Goal: Task Accomplishment & Management: Manage account settings

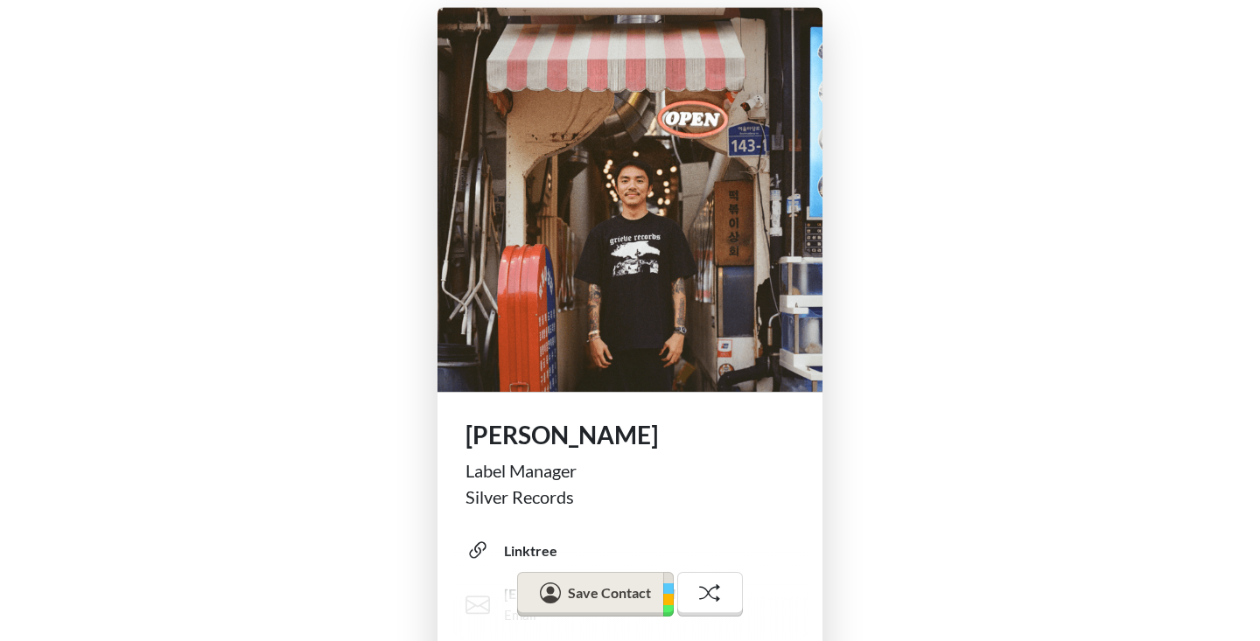
scroll to position [332, 0]
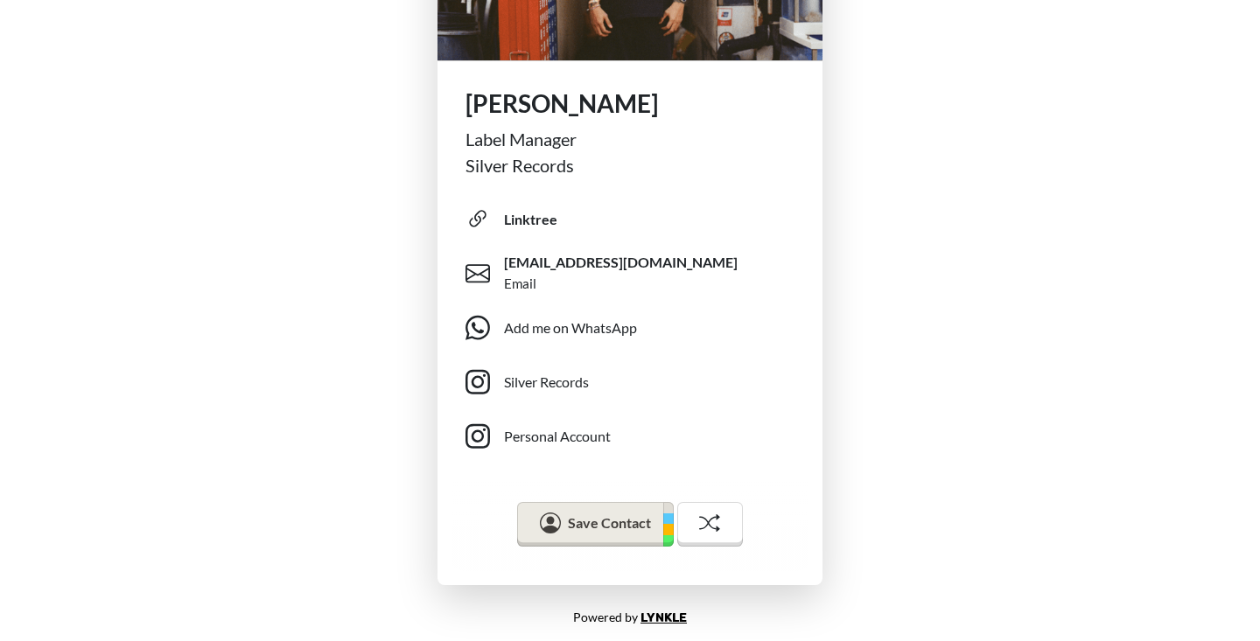
click at [673, 612] on link "Lynkle" at bounding box center [663, 618] width 46 height 15
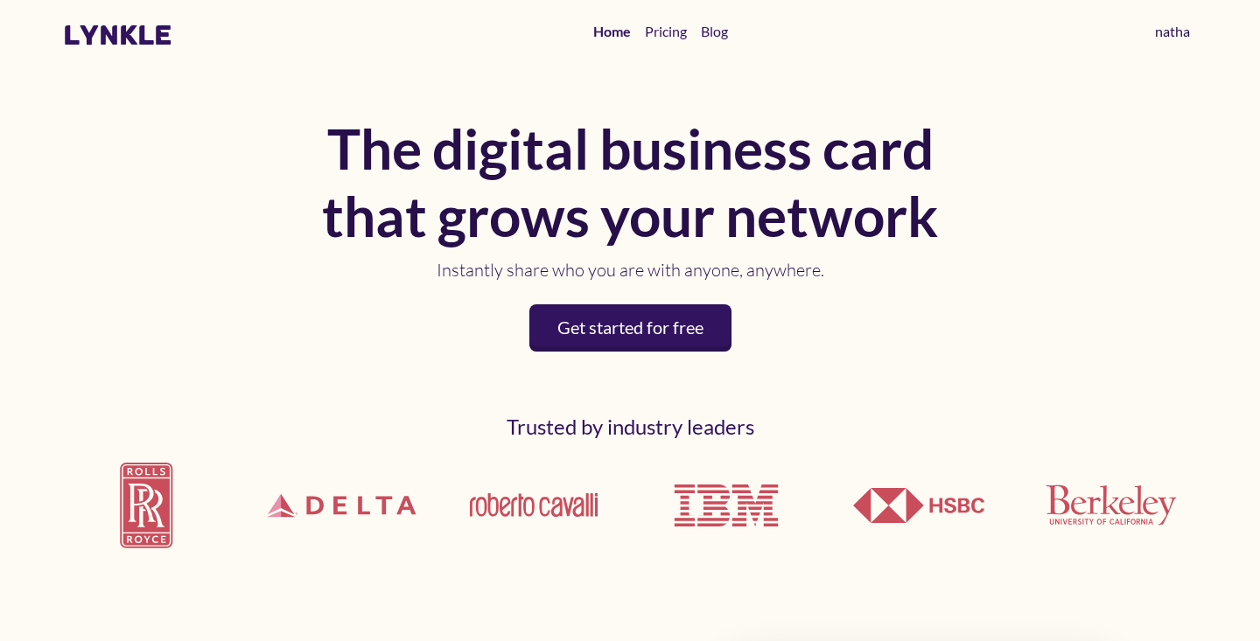
click at [1169, 35] on link "natha" at bounding box center [1172, 31] width 49 height 35
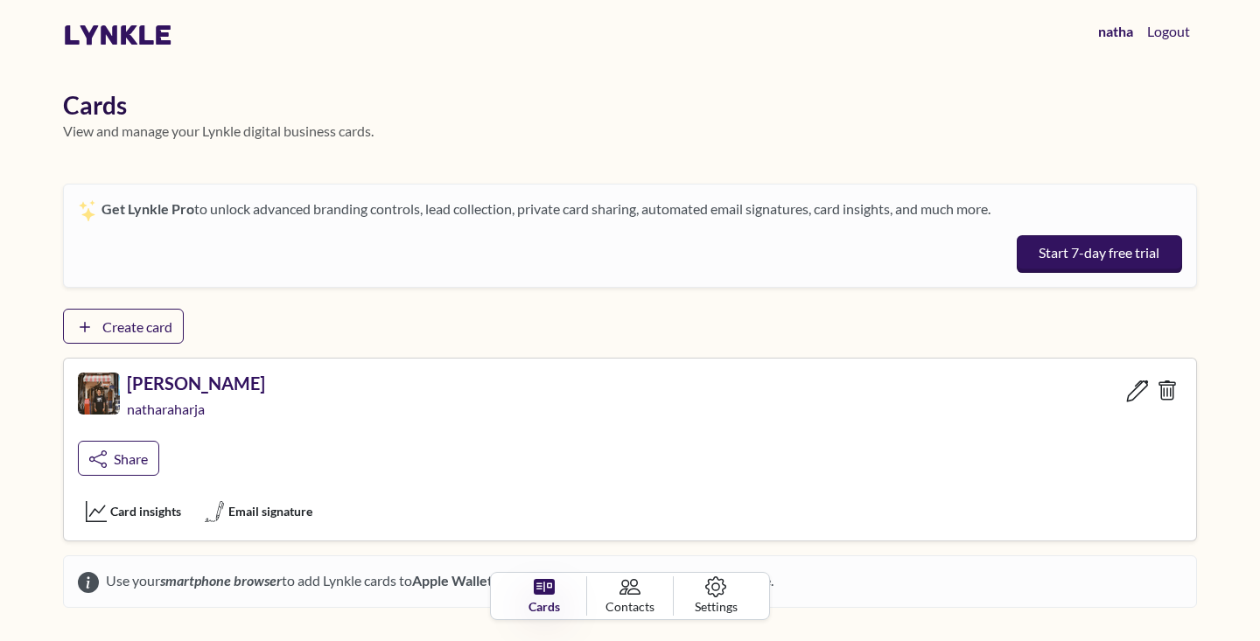
click at [1135, 392] on icon at bounding box center [1137, 391] width 22 height 22
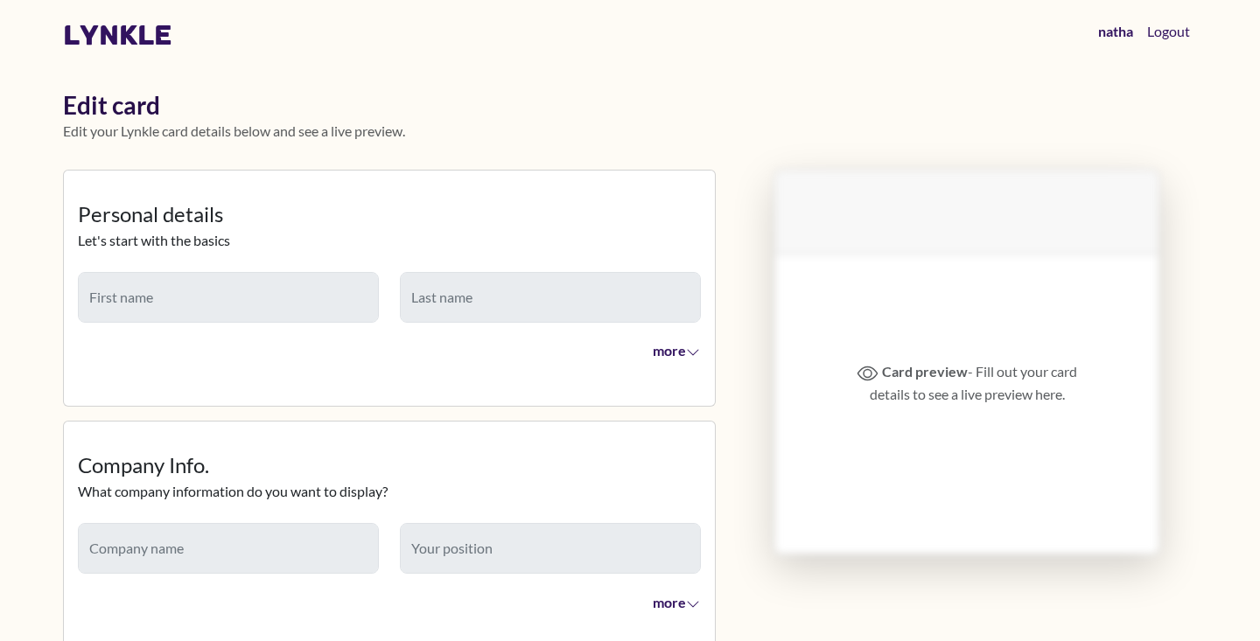
type input "*****"
type input "*******"
type input "**********"
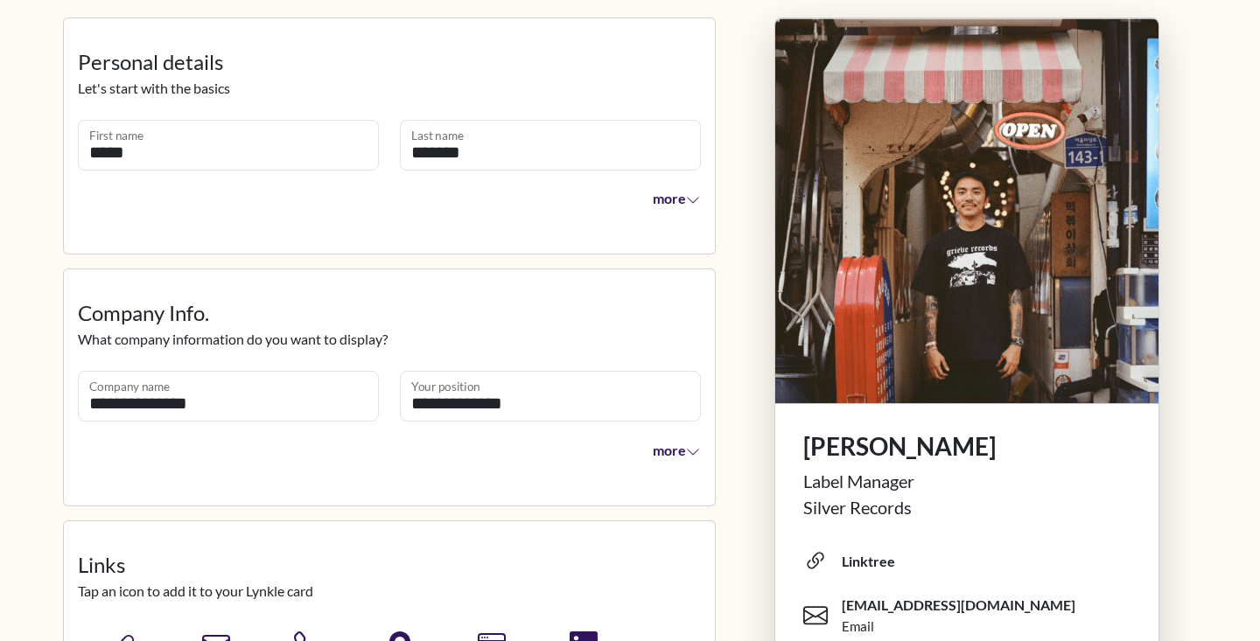
scroll to position [205, 0]
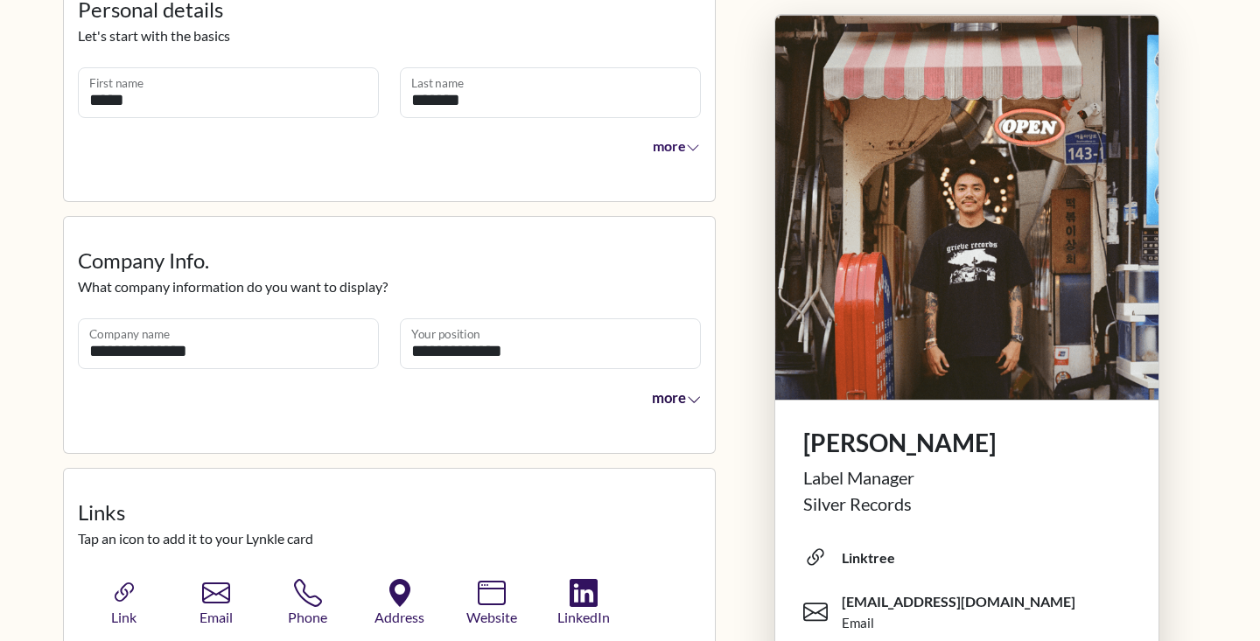
click at [681, 393] on span "more" at bounding box center [677, 397] width 50 height 17
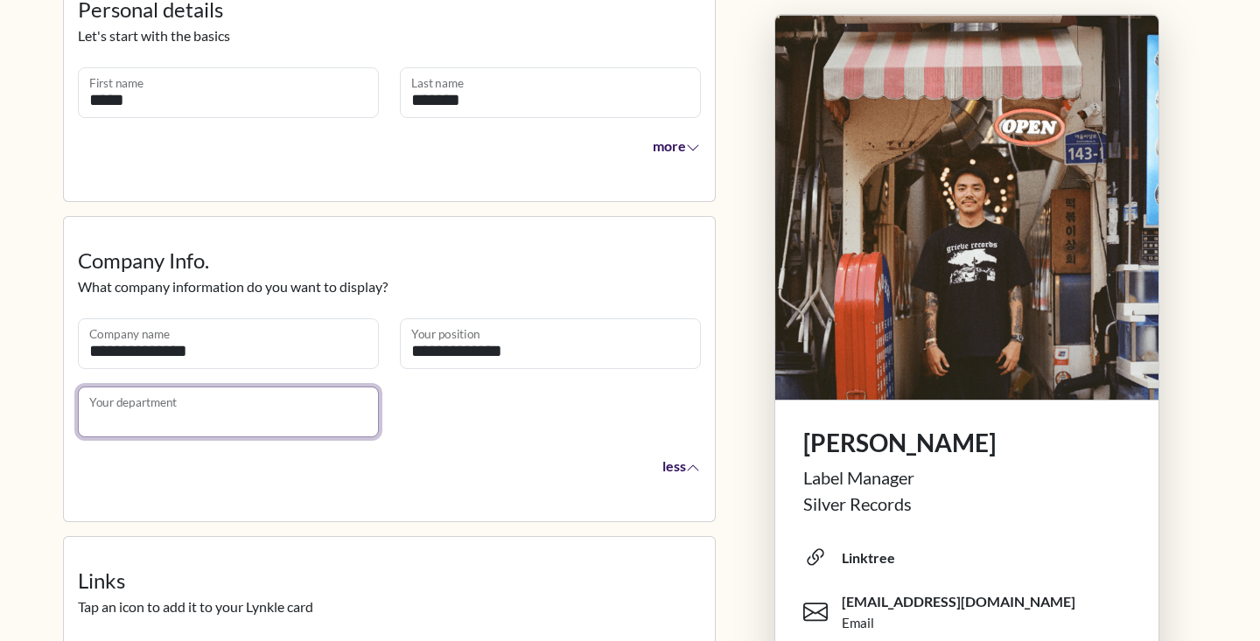
click at [245, 408] on input "Your department" at bounding box center [228, 412] width 301 height 51
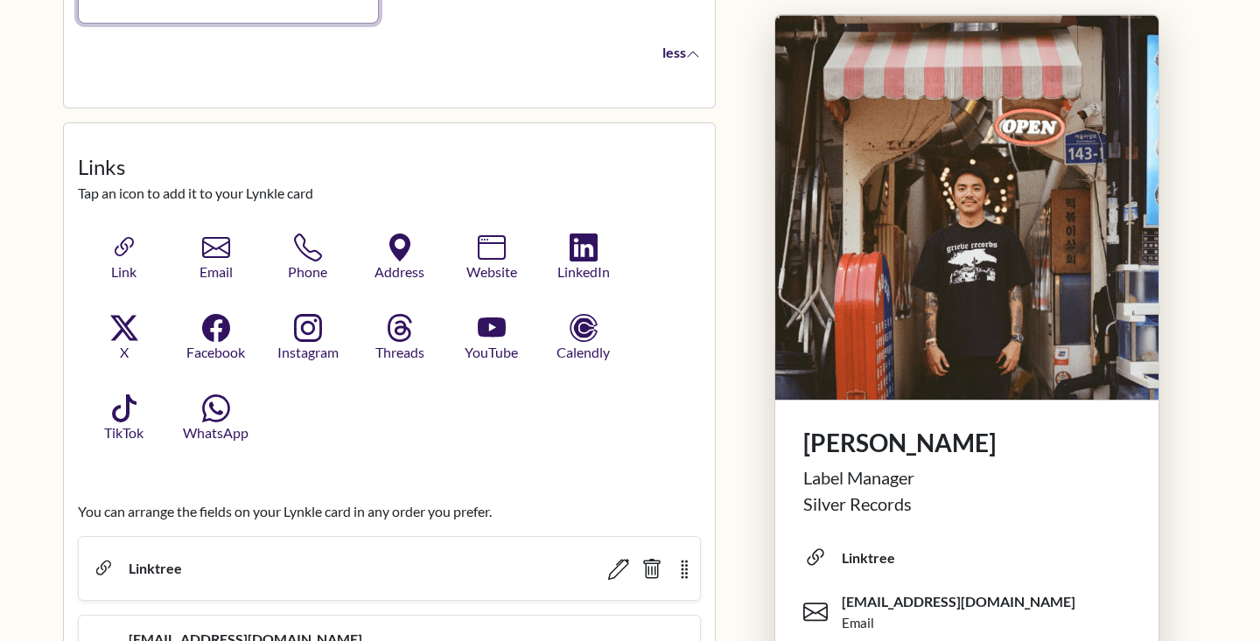
scroll to position [619, 0]
click at [211, 248] on icon "button" at bounding box center [215, 243] width 33 height 33
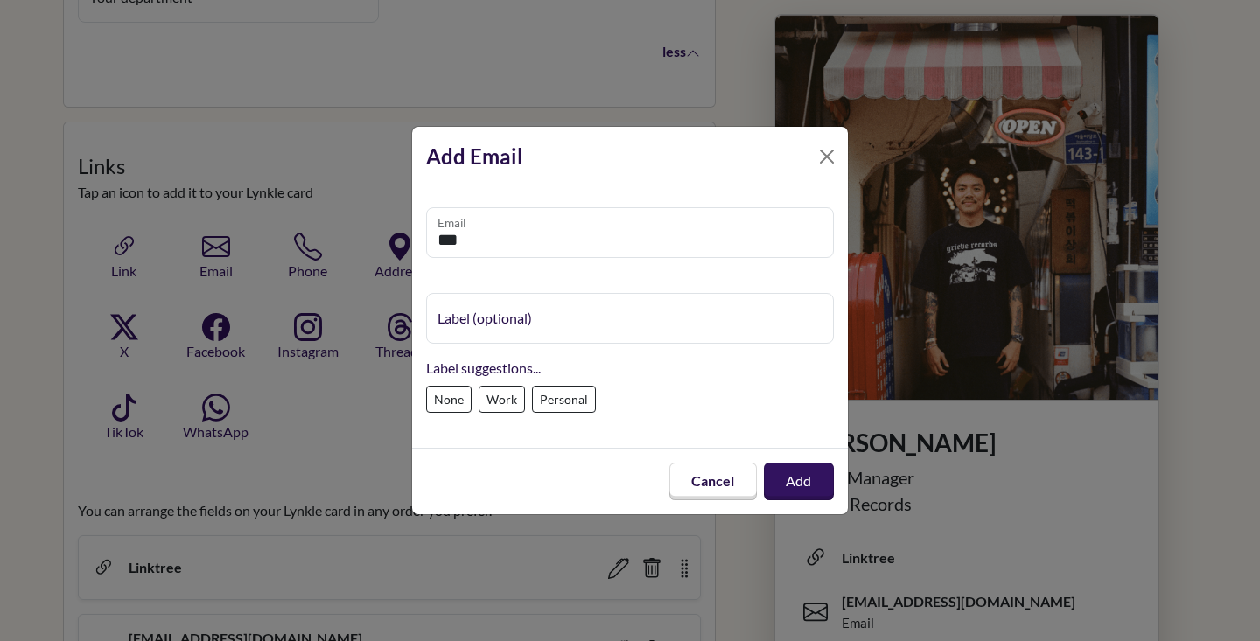
type input "**********"
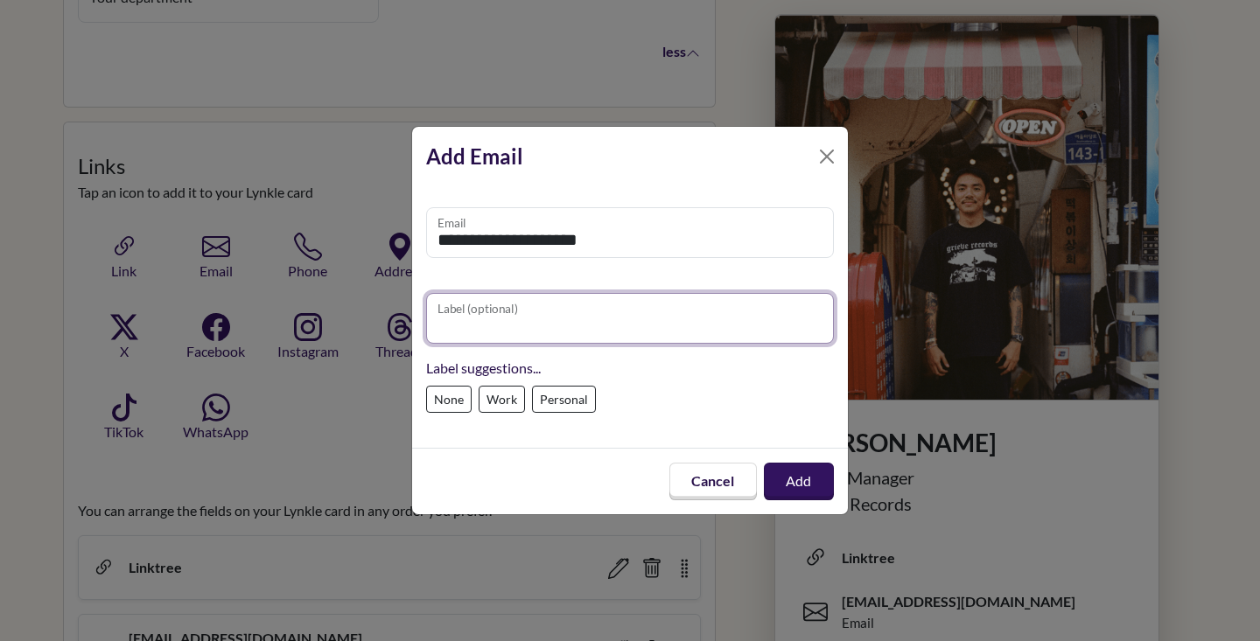
click at [491, 320] on input "Label (optional)" at bounding box center [630, 318] width 408 height 51
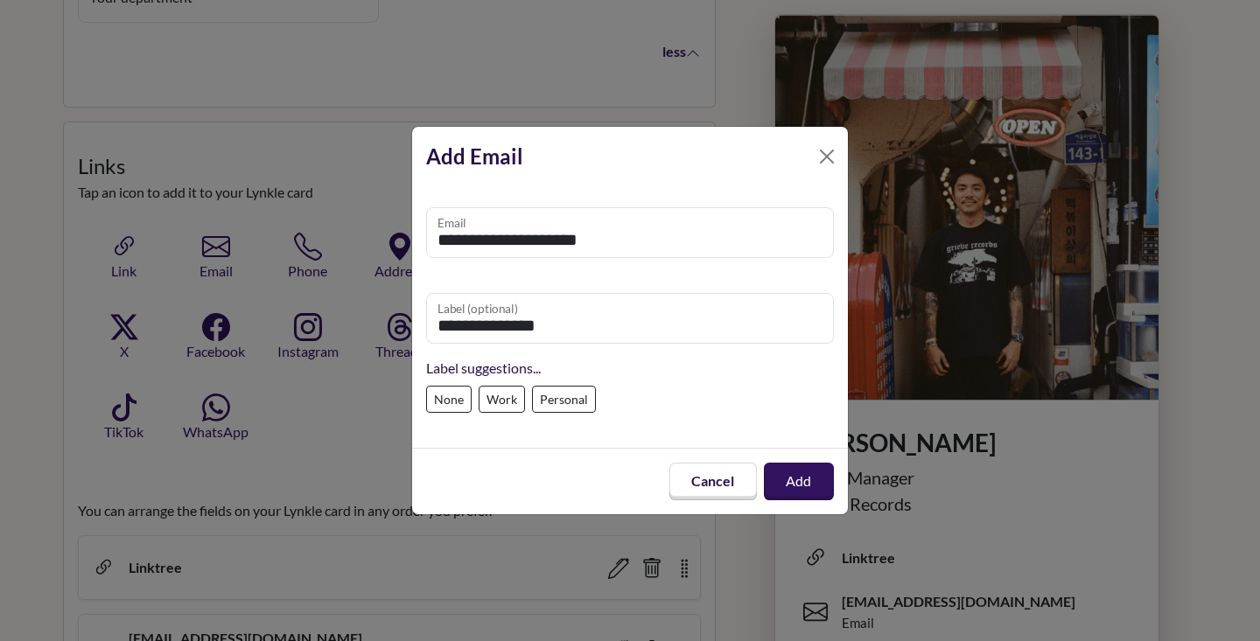
click at [511, 388] on label "Work" at bounding box center [501, 399] width 46 height 27
type input "****"
click at [771, 482] on button "Add" at bounding box center [798, 482] width 73 height 40
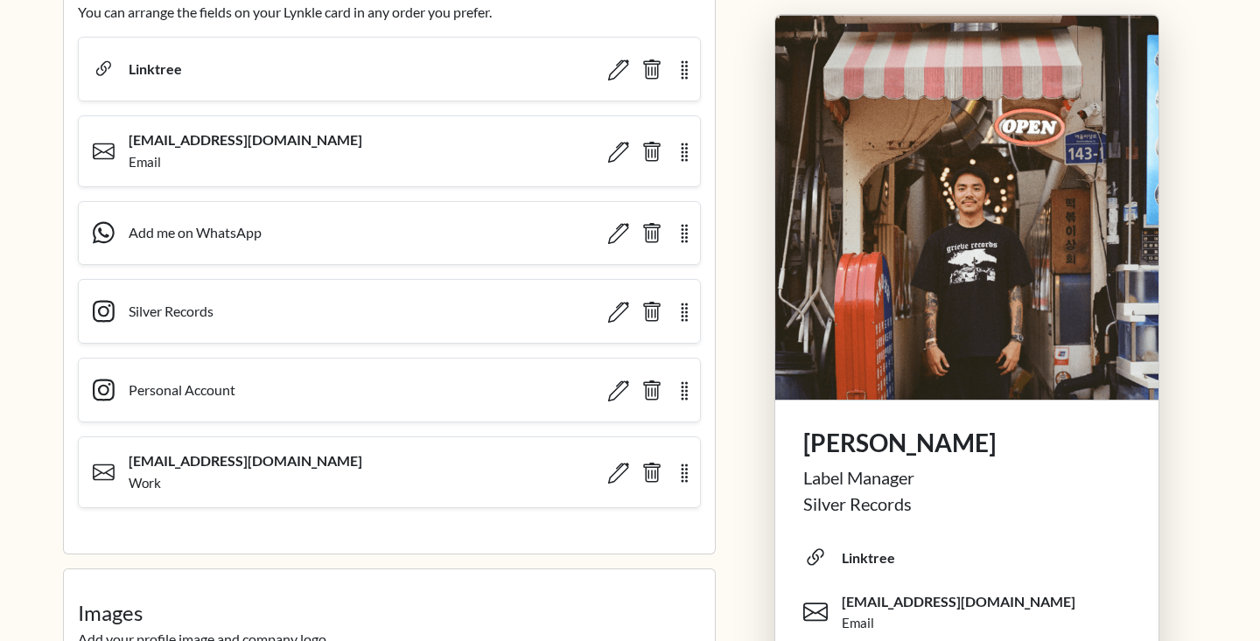
scroll to position [1115, 0]
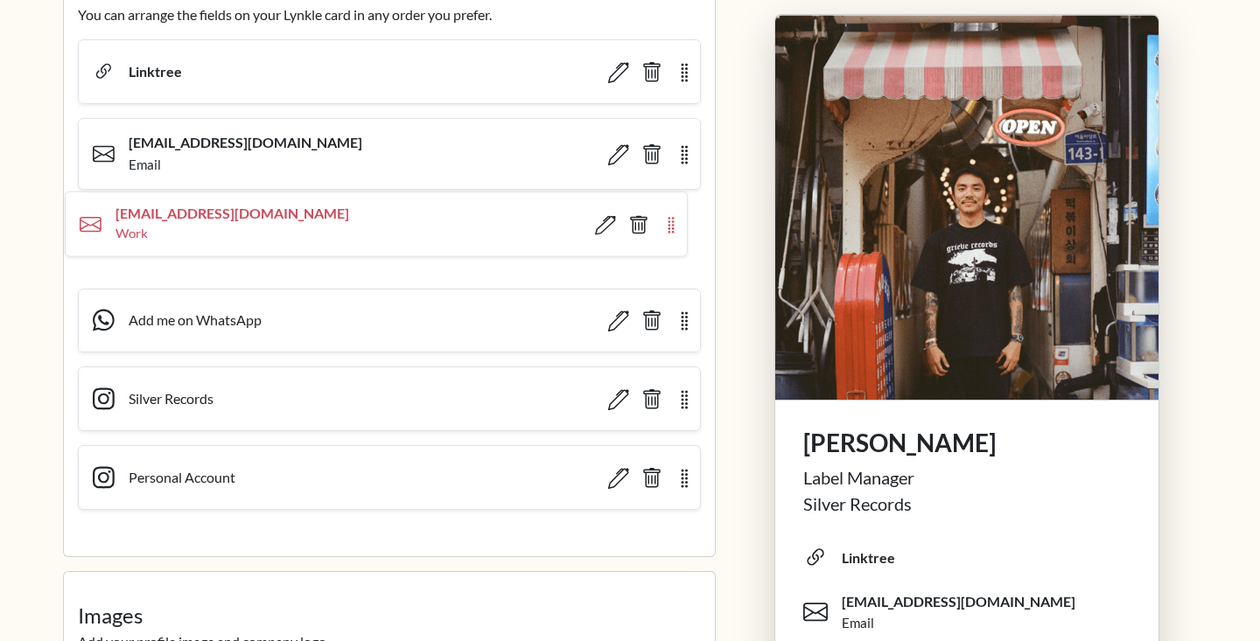
drag, startPoint x: 688, startPoint y: 475, endPoint x: 674, endPoint y: 224, distance: 251.4
click at [674, 224] on icon "button" at bounding box center [671, 225] width 20 height 18
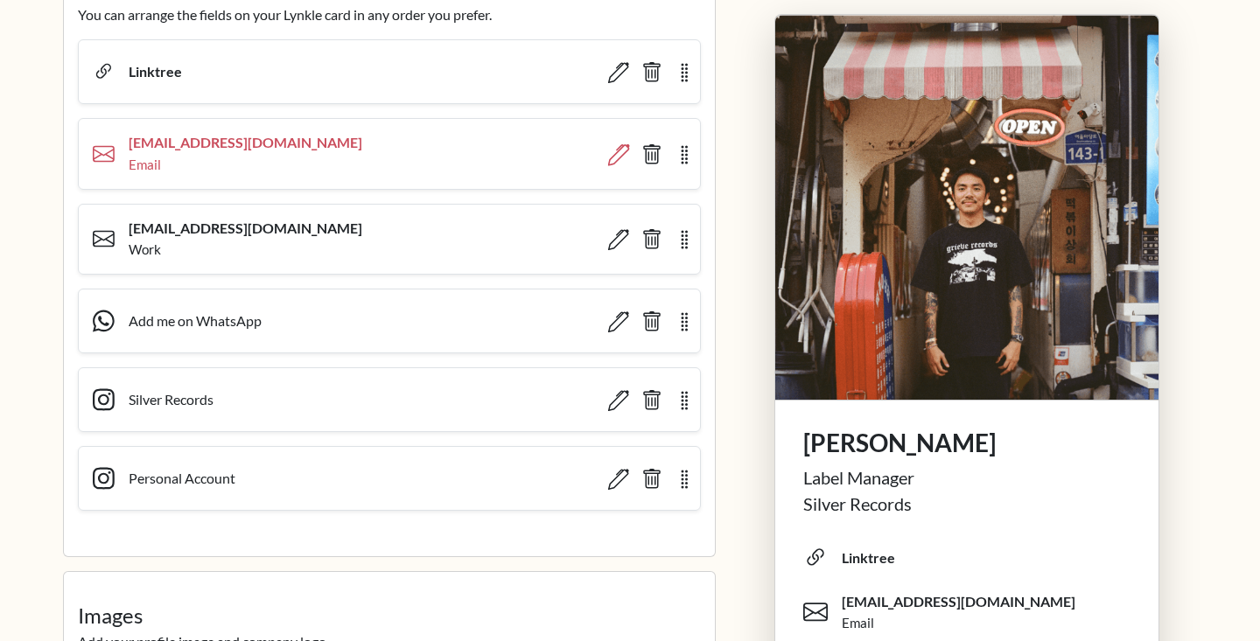
click at [625, 150] on icon "button" at bounding box center [619, 154] width 22 height 22
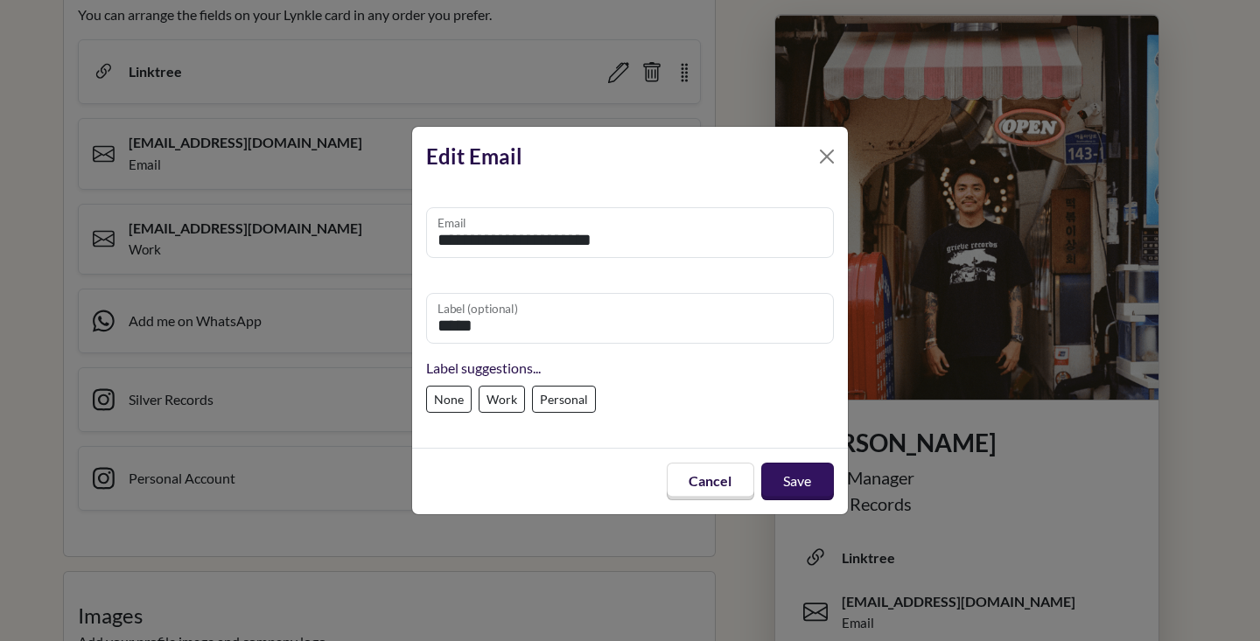
click at [541, 403] on label "Personal" at bounding box center [564, 399] width 64 height 27
type input "********"
click at [783, 482] on button "Save" at bounding box center [797, 481] width 76 height 39
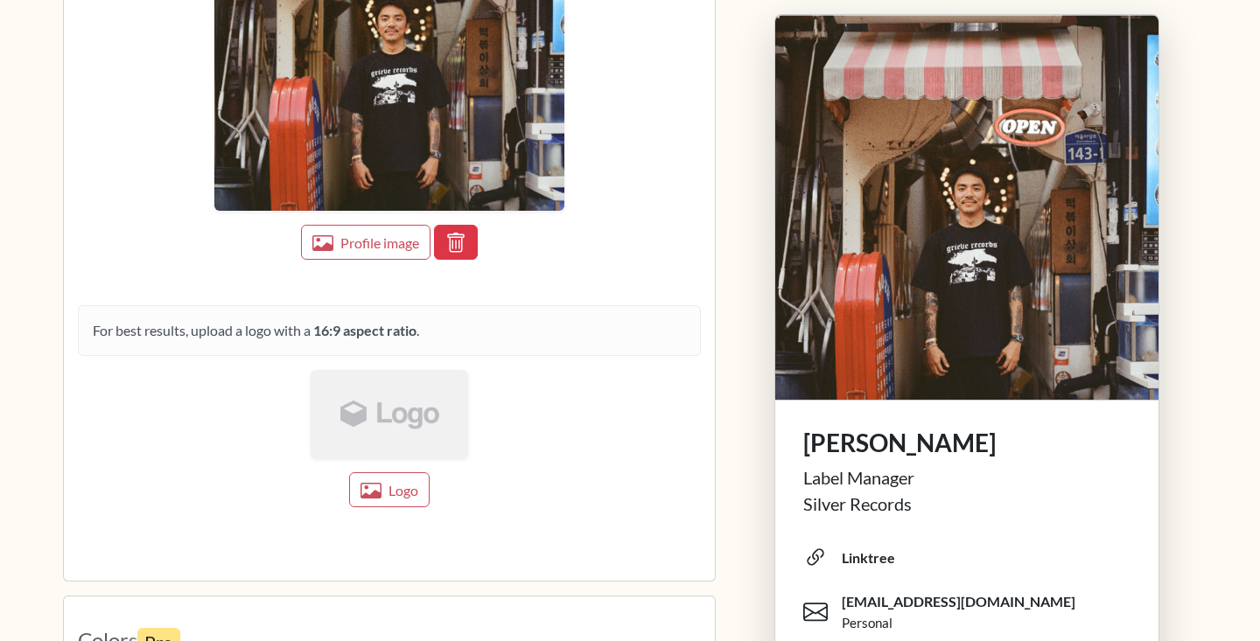
scroll to position [1986, 0]
click at [395, 478] on button "Logo" at bounding box center [388, 489] width 83 height 36
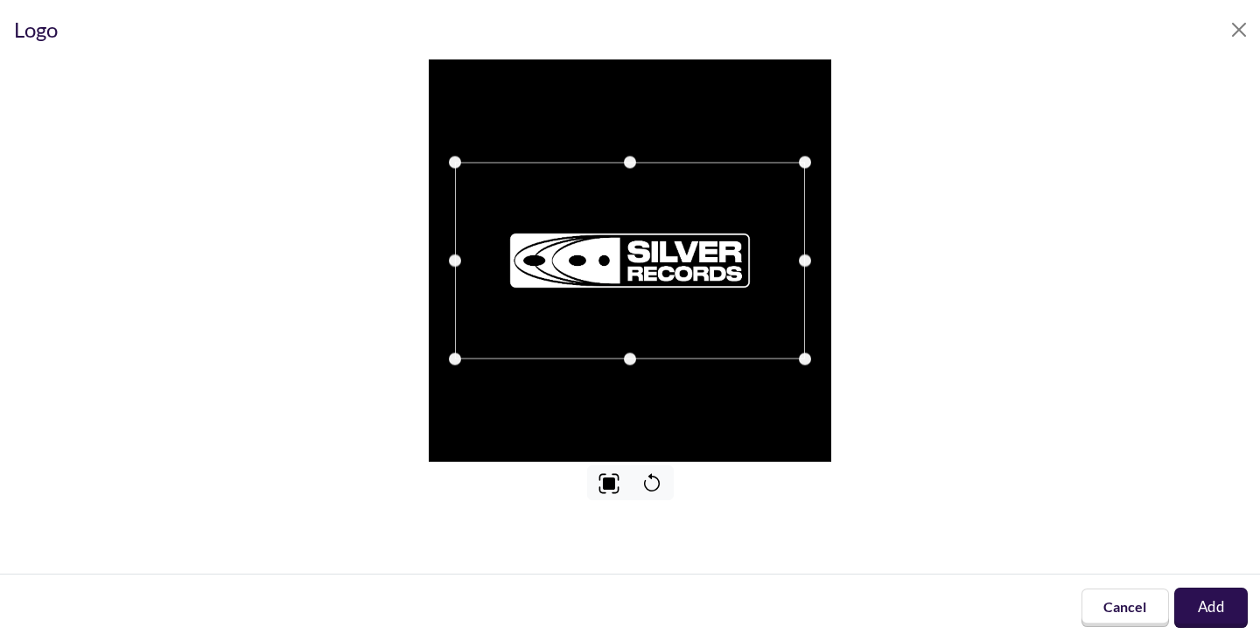
click at [1218, 613] on button "Add" at bounding box center [1210, 608] width 73 height 40
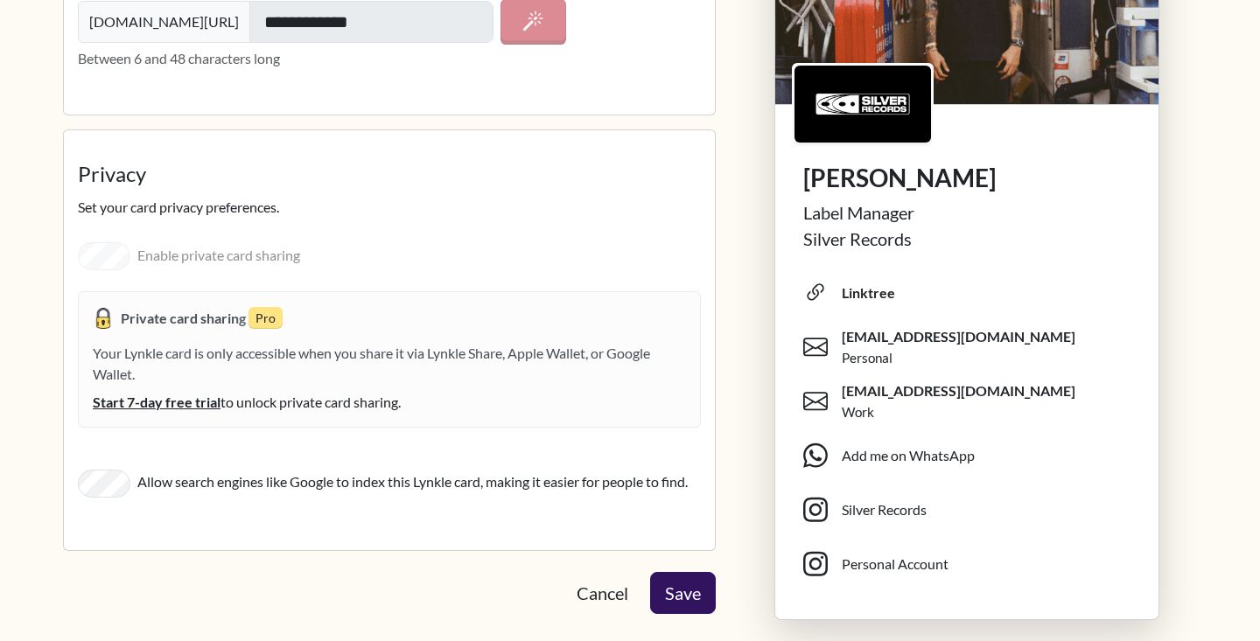
scroll to position [3078, 0]
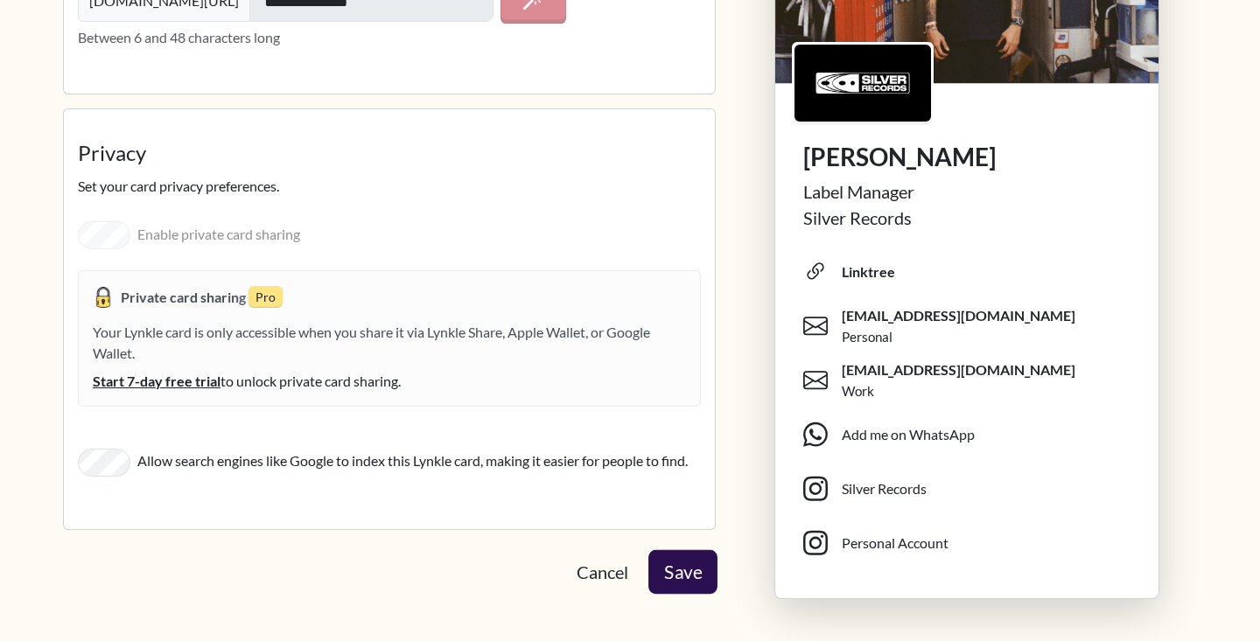
click at [687, 572] on button "Save" at bounding box center [682, 572] width 69 height 44
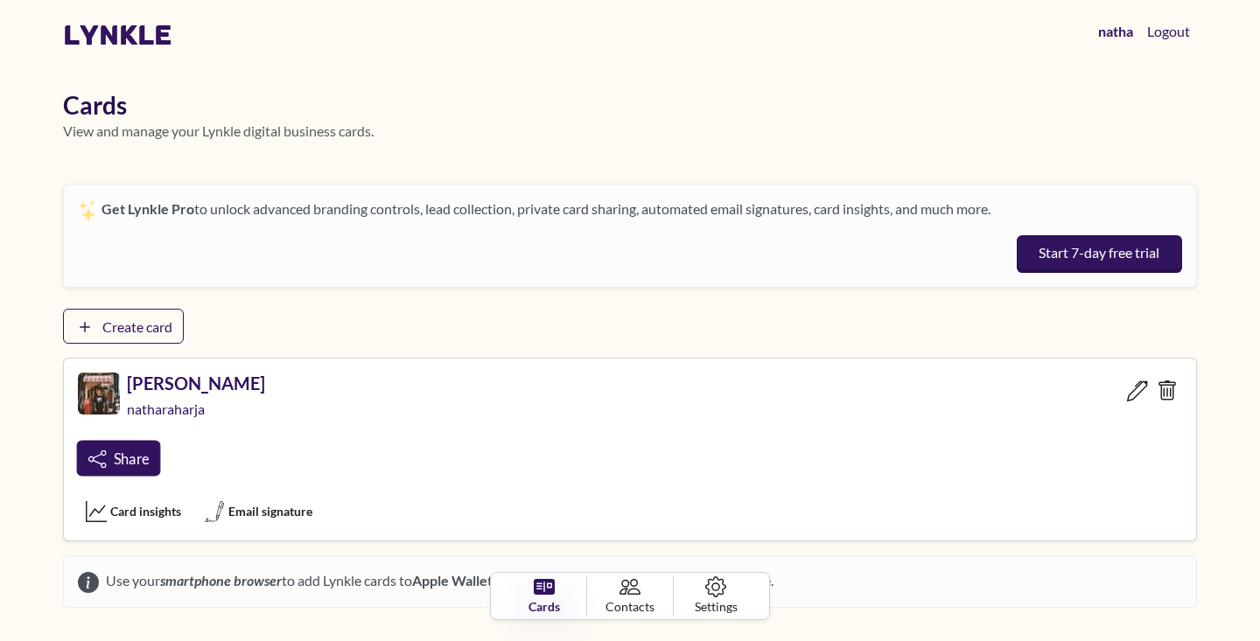
click at [108, 464] on link "Share" at bounding box center [119, 458] width 84 height 36
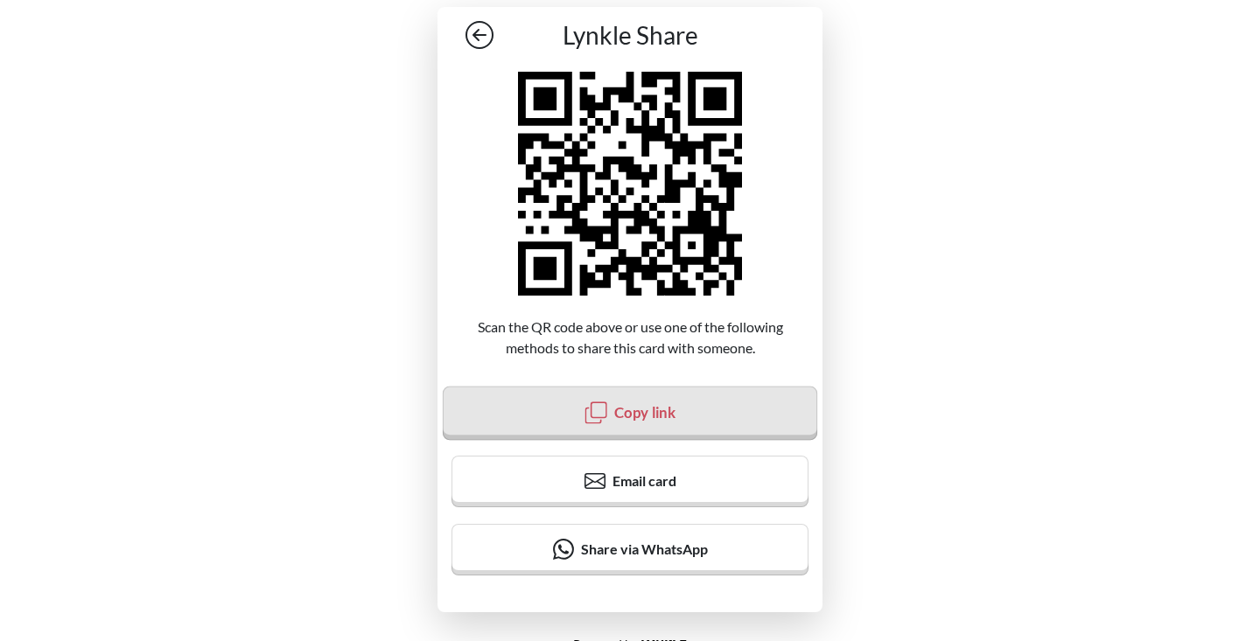
click at [578, 415] on button "Copy link" at bounding box center [630, 413] width 374 height 54
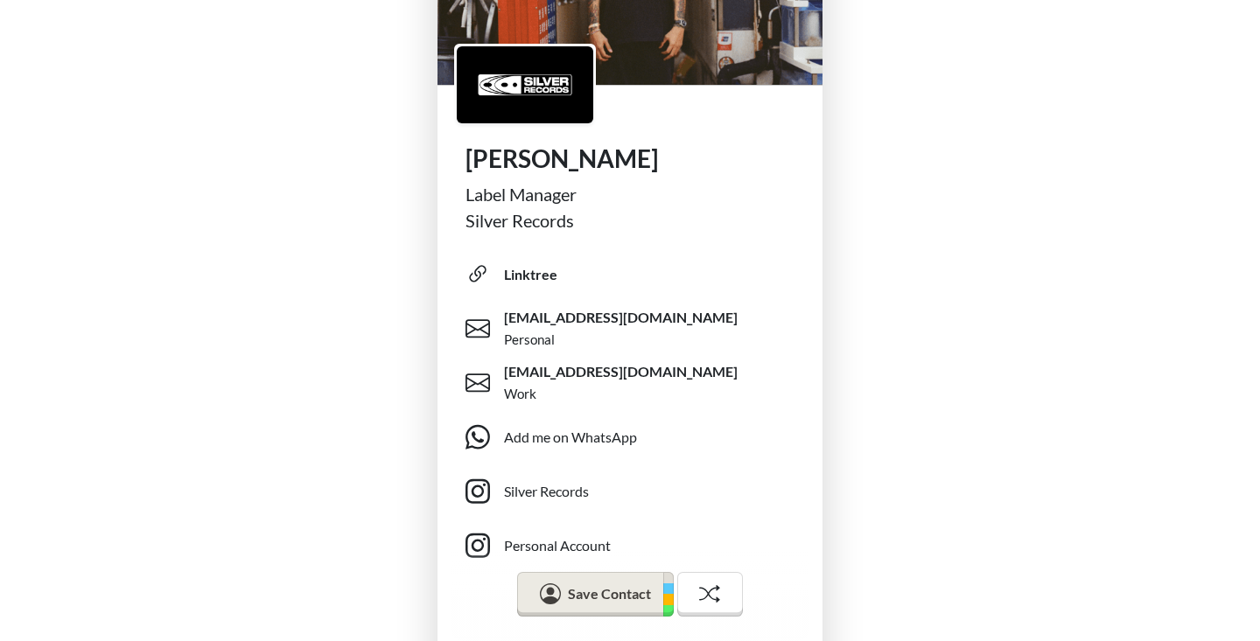
scroll to position [416, 0]
